Goal: Find contact information: Find contact information

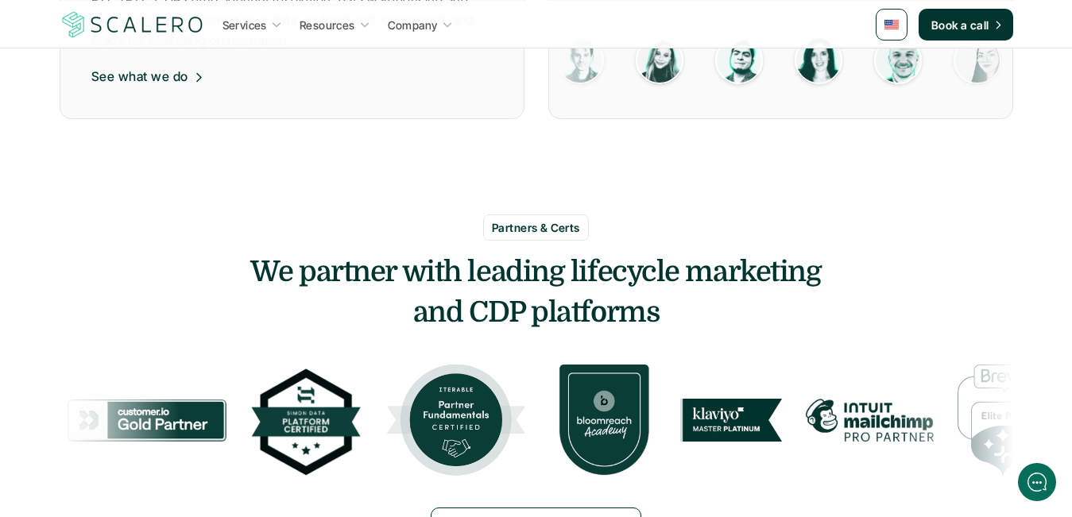
scroll to position [1510, 0]
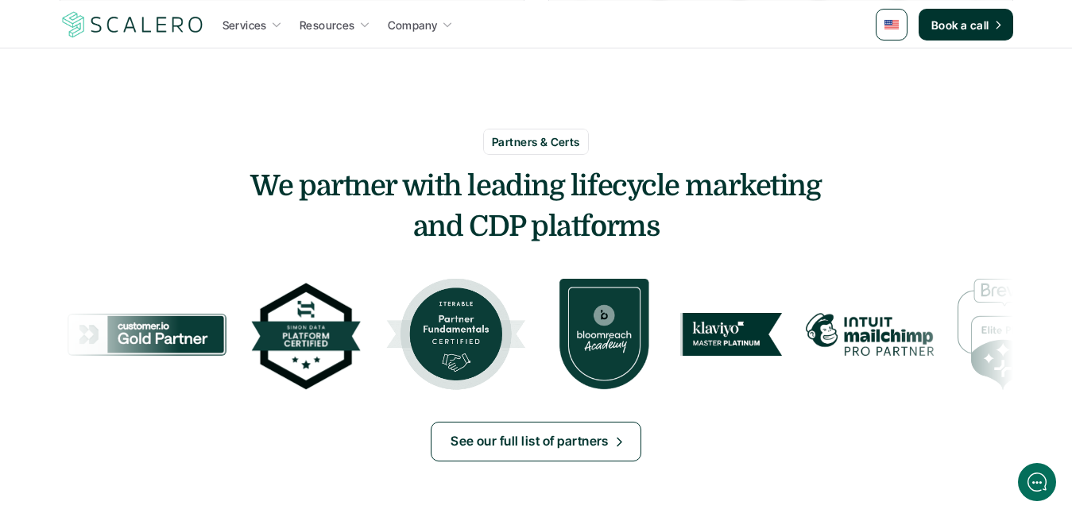
drag, startPoint x: 568, startPoint y: 184, endPoint x: 945, endPoint y: 194, distance: 376.8
click at [945, 194] on h3 "We partner with leading lifecycle marketing and CDP platforms" at bounding box center [537, 207] width 954 height 80
copy h3 "lifecycle marketing"
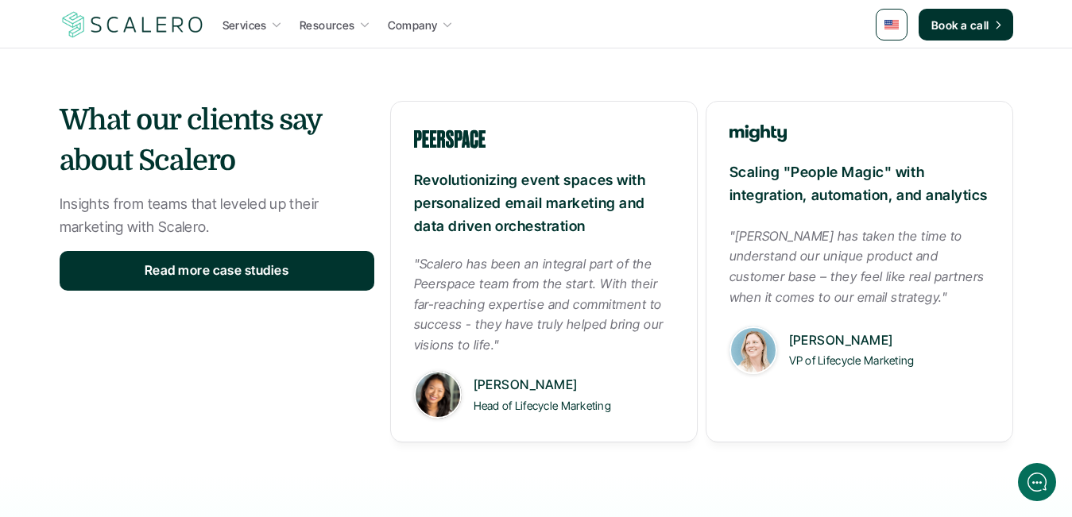
scroll to position [0, 0]
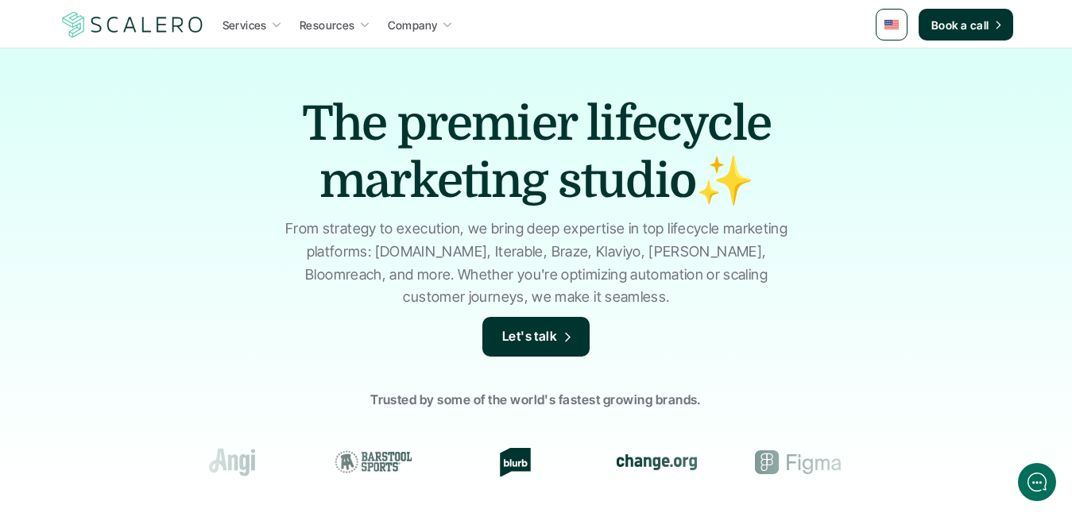
drag, startPoint x: 585, startPoint y: 122, endPoint x: 553, endPoint y: 181, distance: 66.8
click at [553, 181] on h1 "The premier lifecycle marketing studio✨" at bounding box center [536, 152] width 556 height 114
copy h1 "lifecycle marketing"
drag, startPoint x: 288, startPoint y: 226, endPoint x: 346, endPoint y: 250, distance: 63.0
click at [346, 250] on p "From strategy to execution, we bring deep expertise in top lifecycle marketing …" at bounding box center [536, 263] width 517 height 91
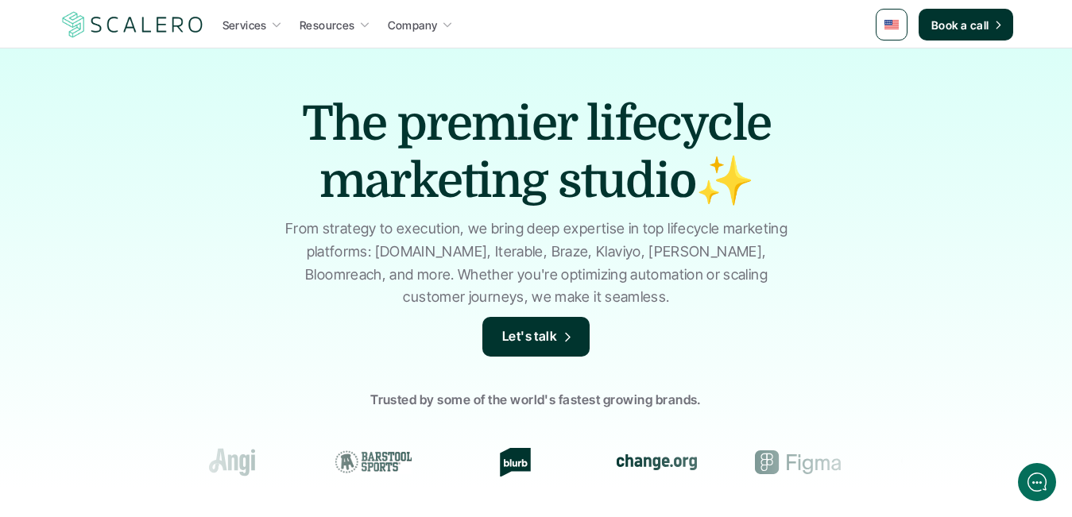
copy p "From strategy to execution, we bring deep expertise in top lifecycle marketing …"
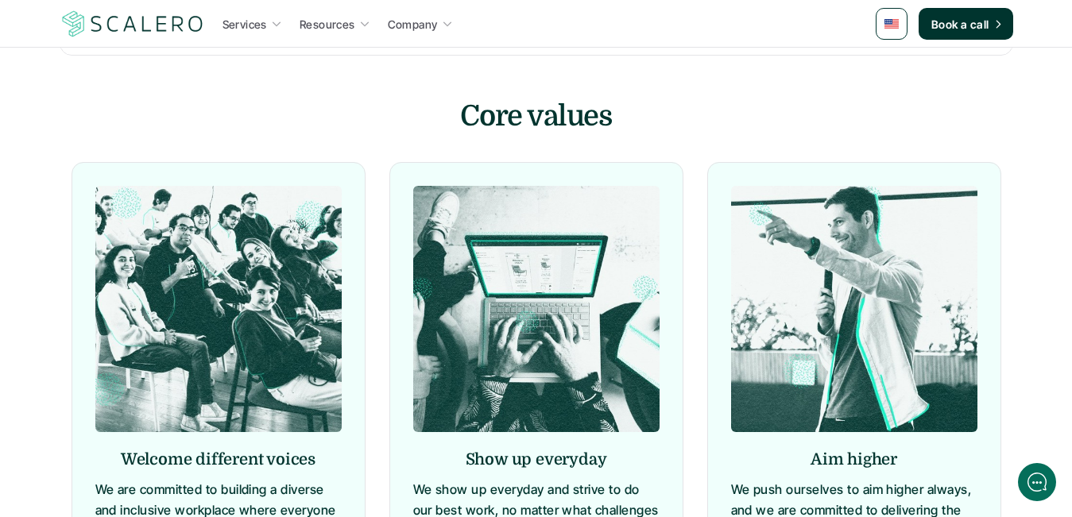
scroll to position [1835, 0]
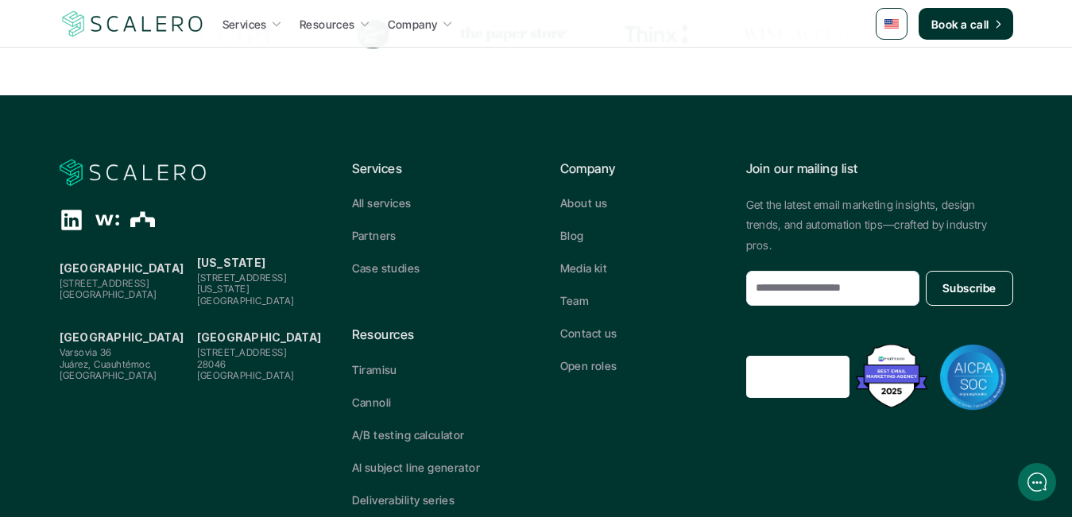
scroll to position [878, 0]
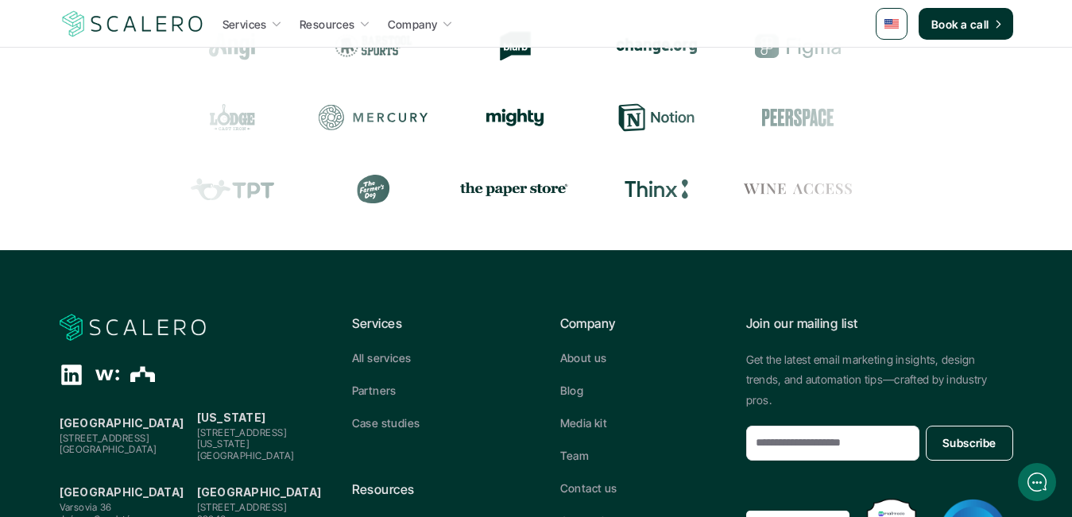
scroll to position [878, 0]
